Goal: Check status: Check status

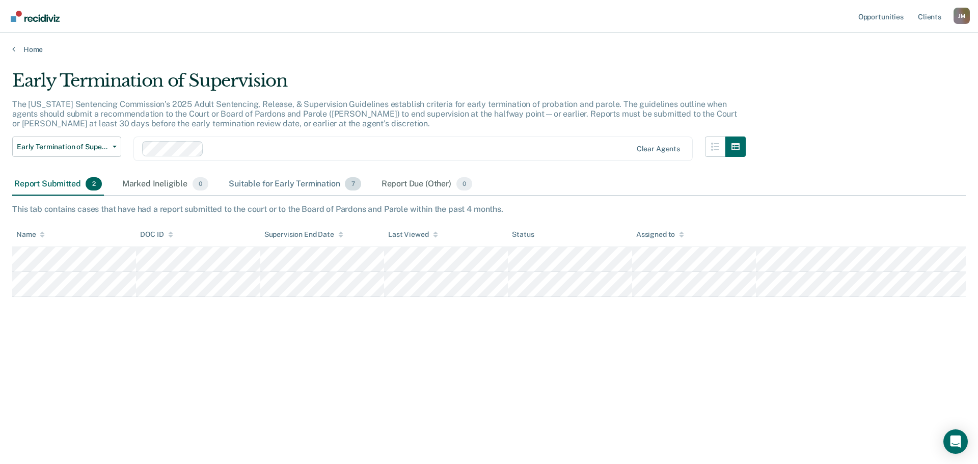
click at [315, 189] on div "Suitable for Early Termination 7" at bounding box center [295, 184] width 136 height 22
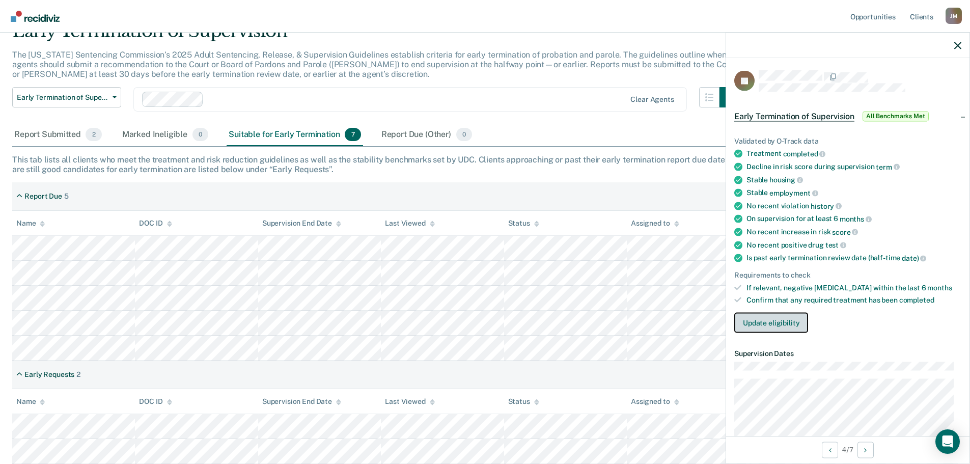
click at [761, 321] on button "Update eligibility" at bounding box center [771, 323] width 74 height 20
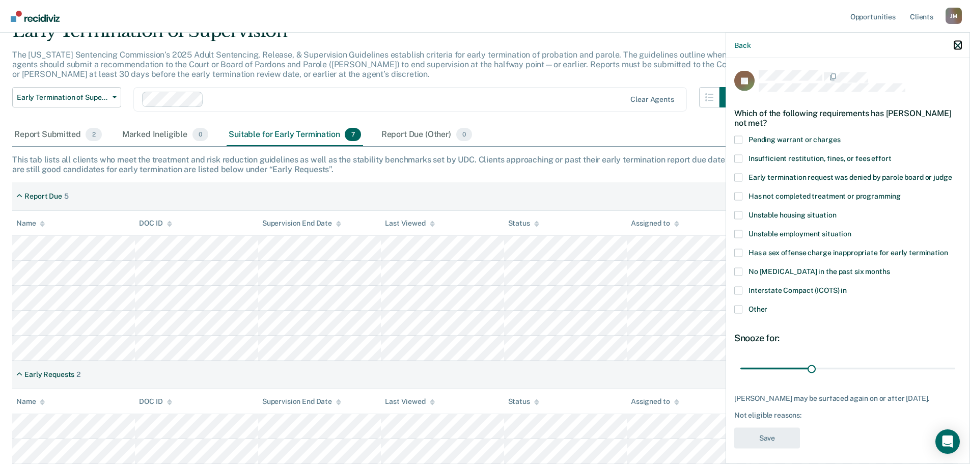
click at [960, 43] on icon "button" at bounding box center [958, 45] width 7 height 7
